Goal: Task Accomplishment & Management: Manage account settings

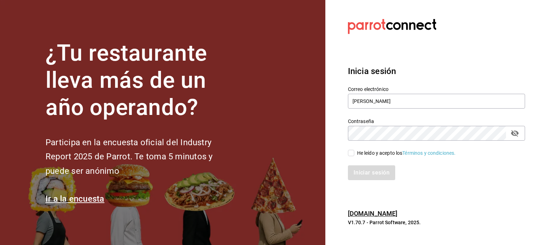
type input "[PERSON_NAME]"
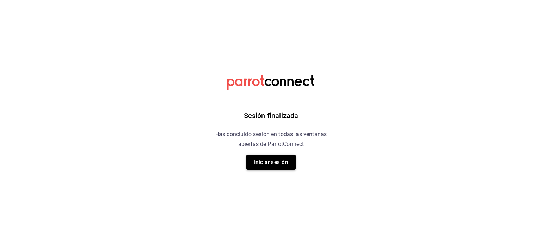
click at [269, 166] on button "Iniciar sesión" at bounding box center [270, 162] width 49 height 15
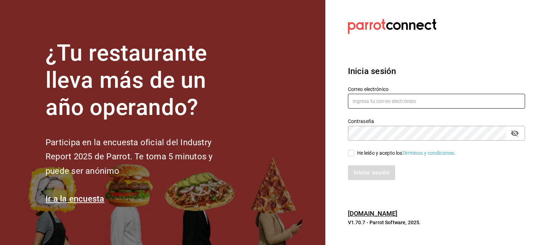
click at [394, 101] on input "text" at bounding box center [436, 101] width 177 height 15
type input "[PERSON_NAME][EMAIL_ADDRESS][DOMAIN_NAME]"
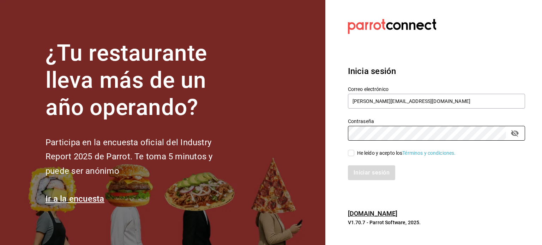
click at [382, 156] on div "He leído y acepto los Términos y condiciones." at bounding box center [406, 153] width 99 height 7
click at [354, 156] on input "He leído y acepto los Términos y condiciones." at bounding box center [351, 153] width 6 height 6
checkbox input "true"
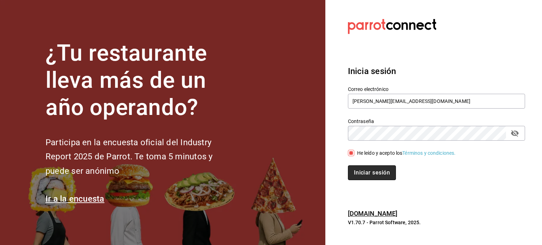
click at [380, 172] on button "Iniciar sesión" at bounding box center [372, 172] width 48 height 15
